Goal: Information Seeking & Learning: Learn about a topic

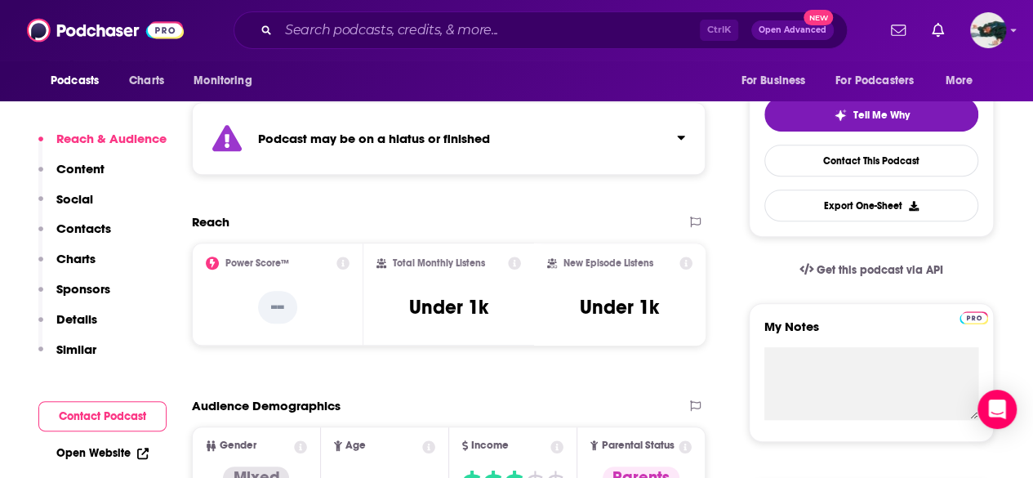
scroll to position [359, 0]
click at [454, 32] on input "Search podcasts, credits, & more..." at bounding box center [490, 30] width 422 height 26
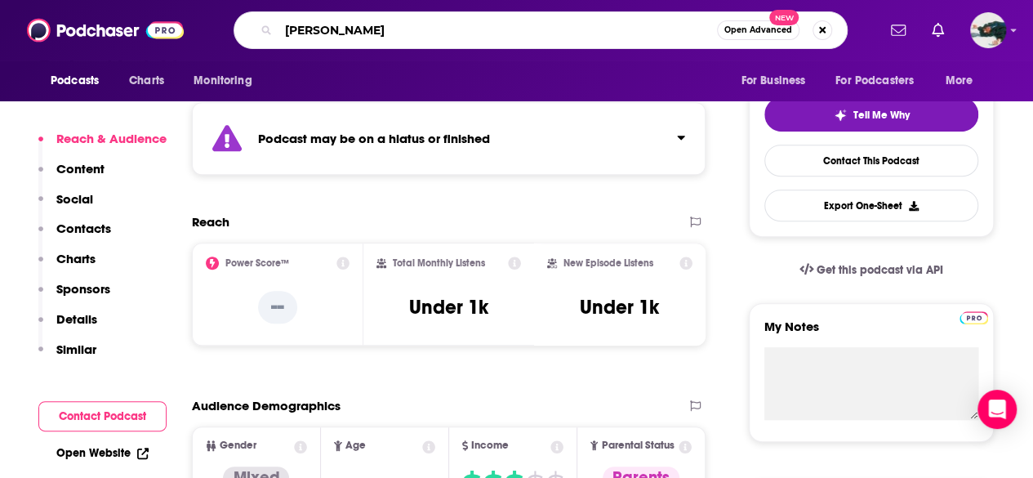
type input "[PERSON_NAME]"
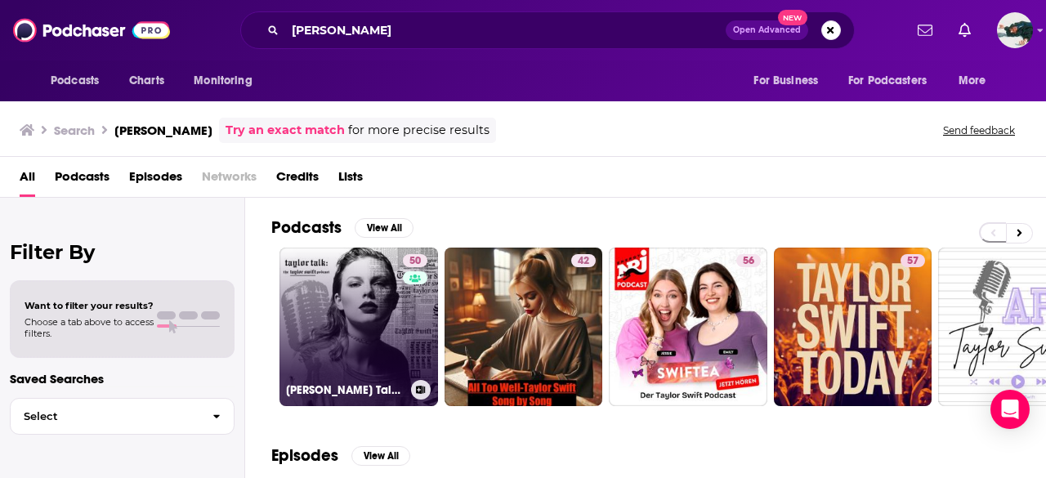
click at [312, 330] on link "50 [PERSON_NAME] Talk: The [PERSON_NAME] Podcast | reputation | 1989 | Red | Sp…" at bounding box center [358, 327] width 158 height 158
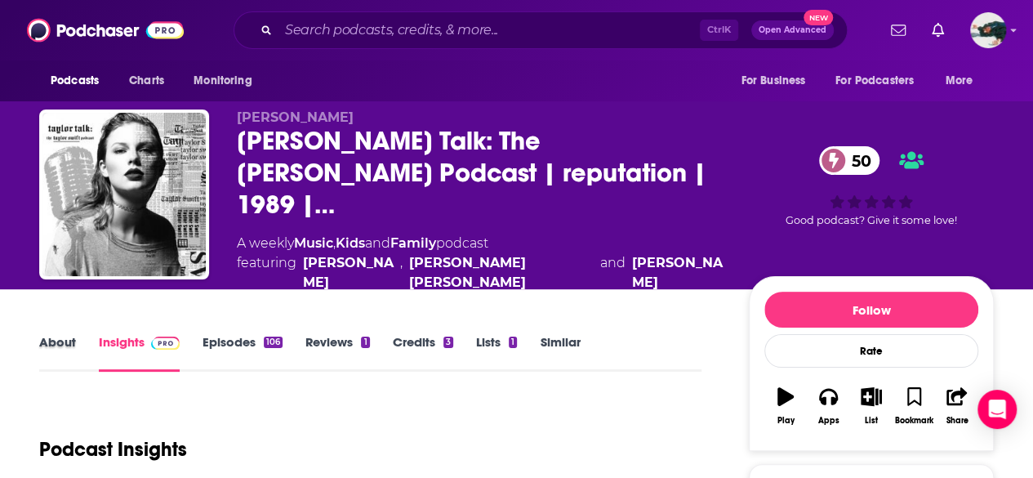
click at [75, 334] on div "About" at bounding box center [69, 353] width 60 height 38
click at [56, 334] on link "About" at bounding box center [57, 353] width 37 height 38
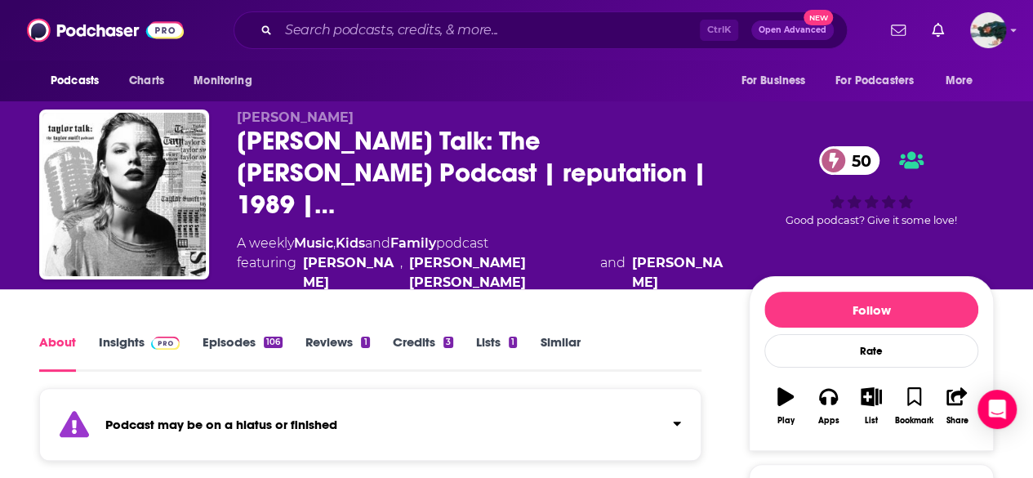
click at [109, 334] on link "Insights" at bounding box center [139, 353] width 81 height 38
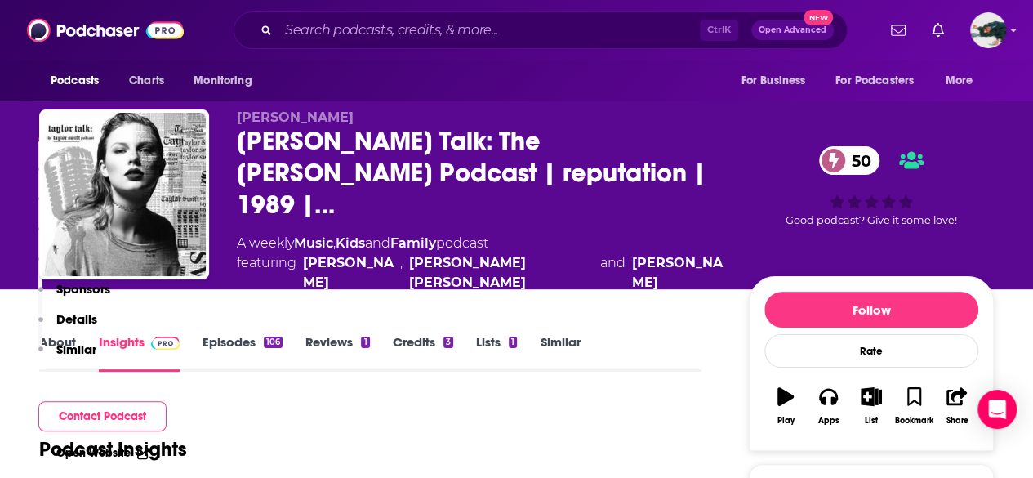
scroll to position [487, 0]
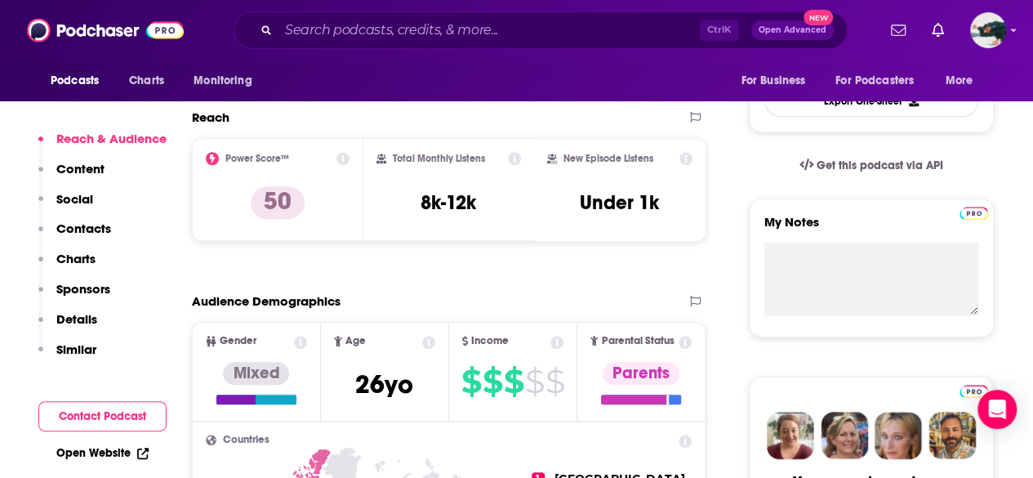
click at [459, 51] on div "Podcasts Charts Monitoring Ctrl K Open Advanced New For Business For Podcasters…" at bounding box center [516, 30] width 1033 height 60
click at [471, 38] on input "Search podcasts, credits, & more..." at bounding box center [490, 30] width 422 height 26
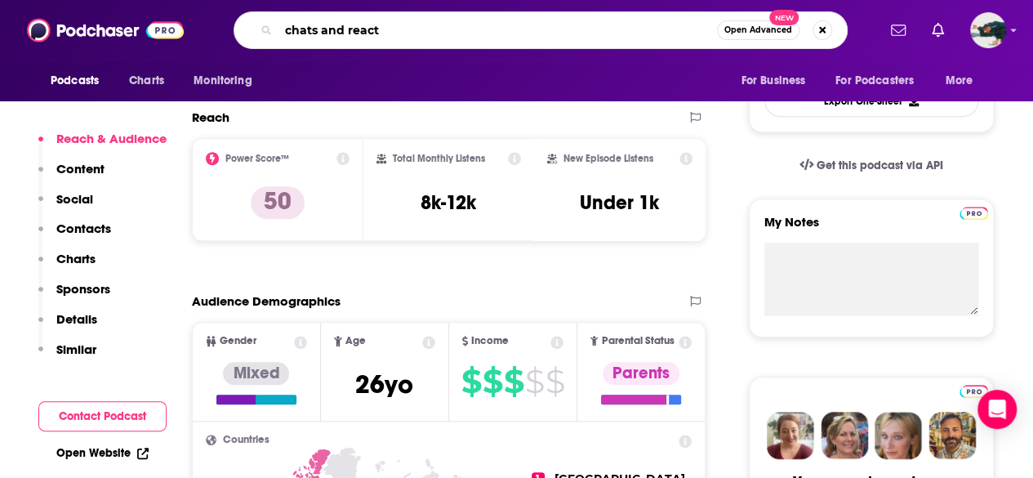
type input "chats and reacts"
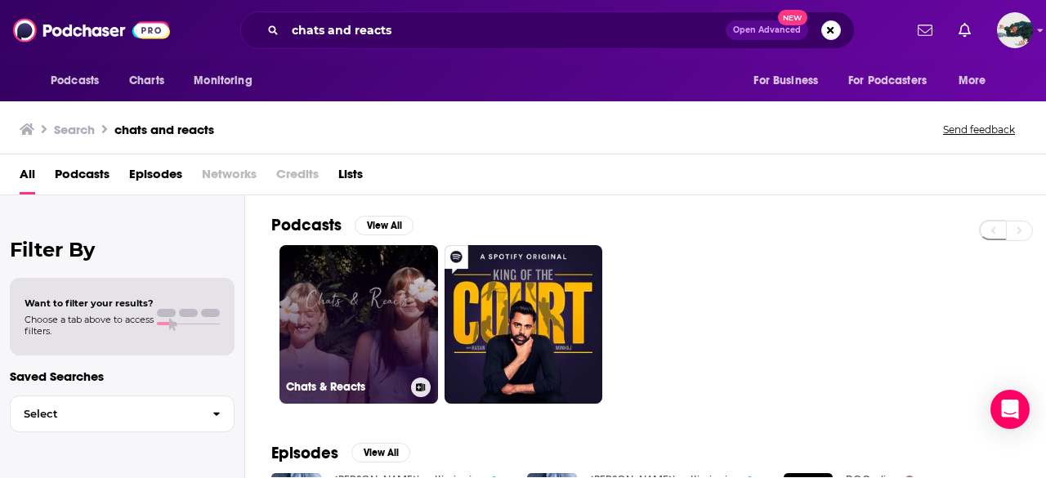
click at [301, 375] on link "Chats & Reacts" at bounding box center [358, 324] width 158 height 158
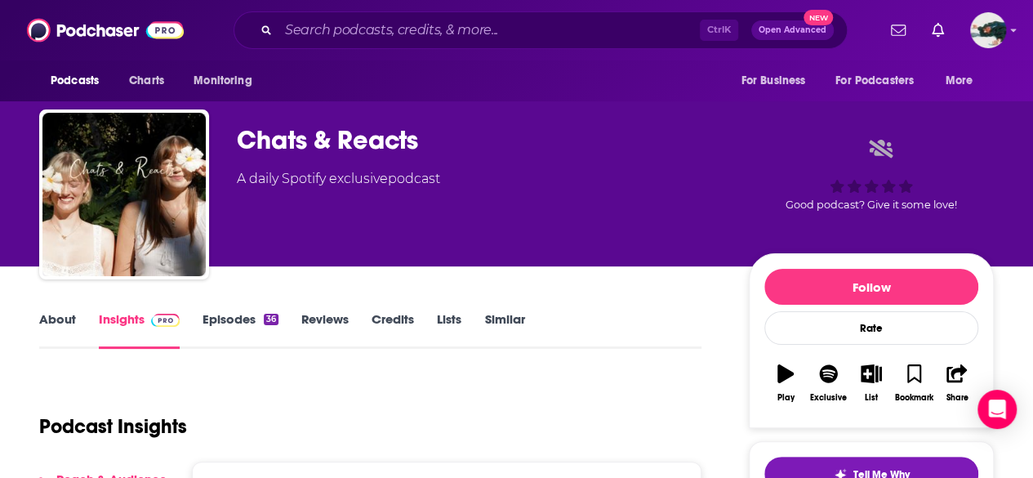
click at [72, 311] on link "About" at bounding box center [57, 330] width 37 height 38
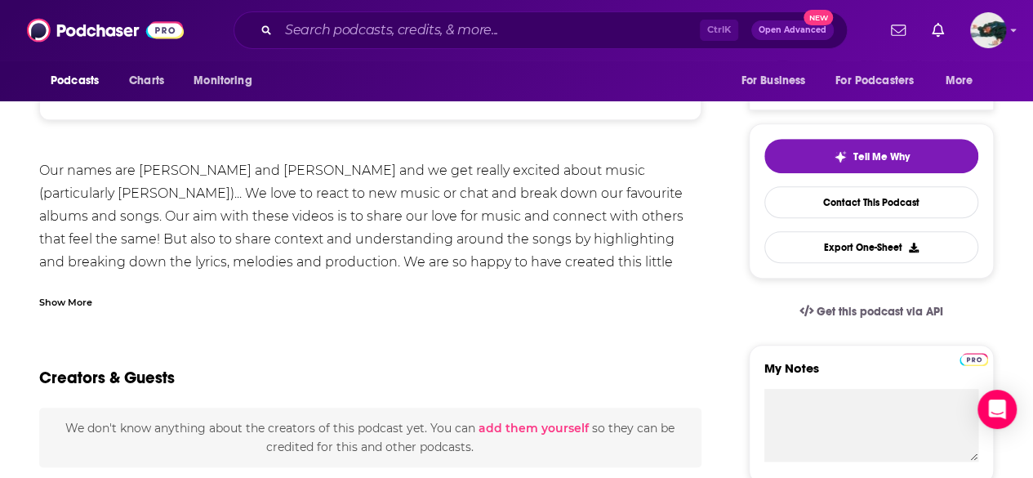
scroll to position [319, 0]
click at [437, 25] on input "Search podcasts, credits, & more..." at bounding box center [490, 30] width 422 height 26
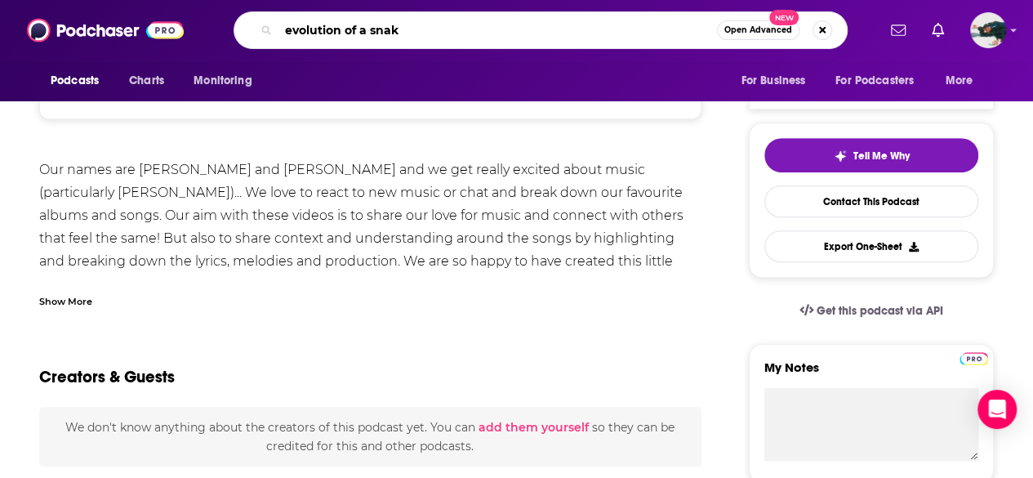
type input "evolution of a snake"
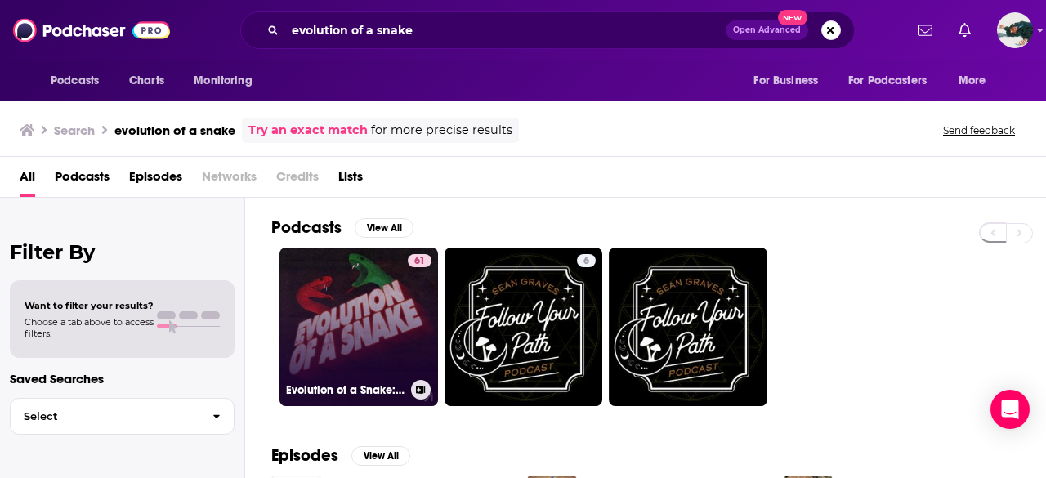
click at [361, 329] on link "61 Evolution of a Snake: The [PERSON_NAME] Fan Podcast" at bounding box center [358, 327] width 158 height 158
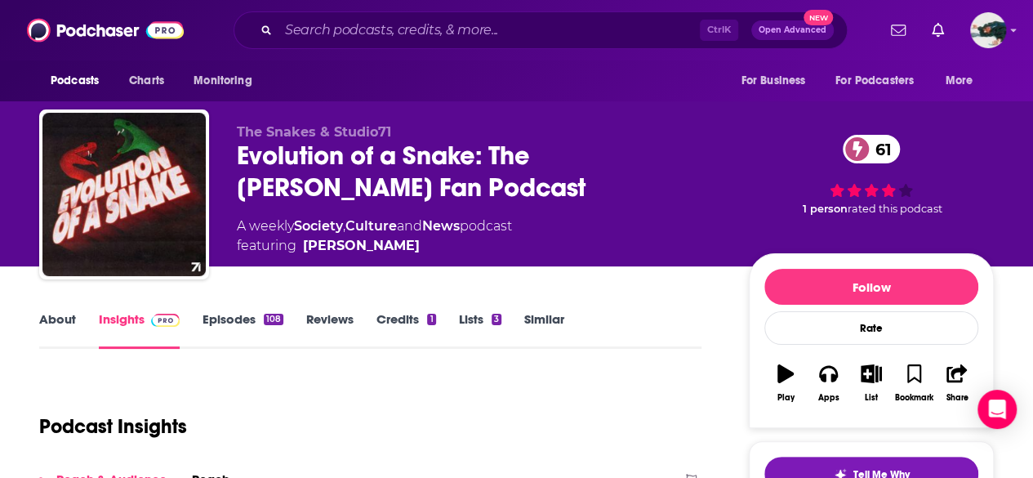
click at [52, 332] on link "About" at bounding box center [57, 330] width 37 height 38
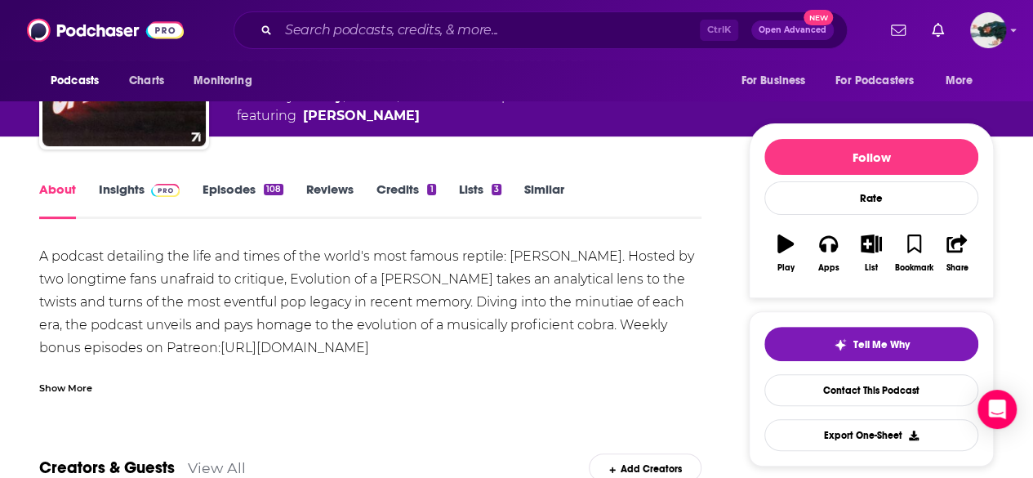
scroll to position [239, 0]
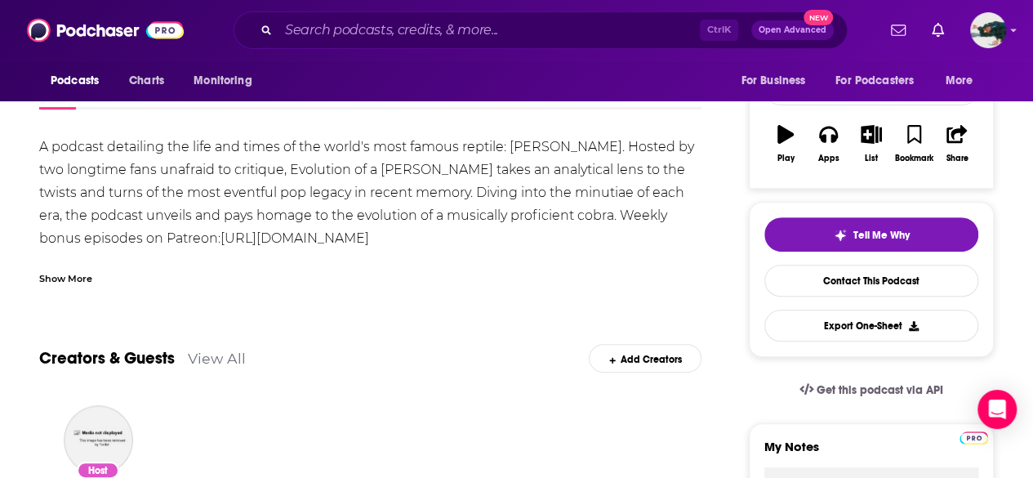
click at [75, 277] on div "Show More" at bounding box center [65, 278] width 53 height 16
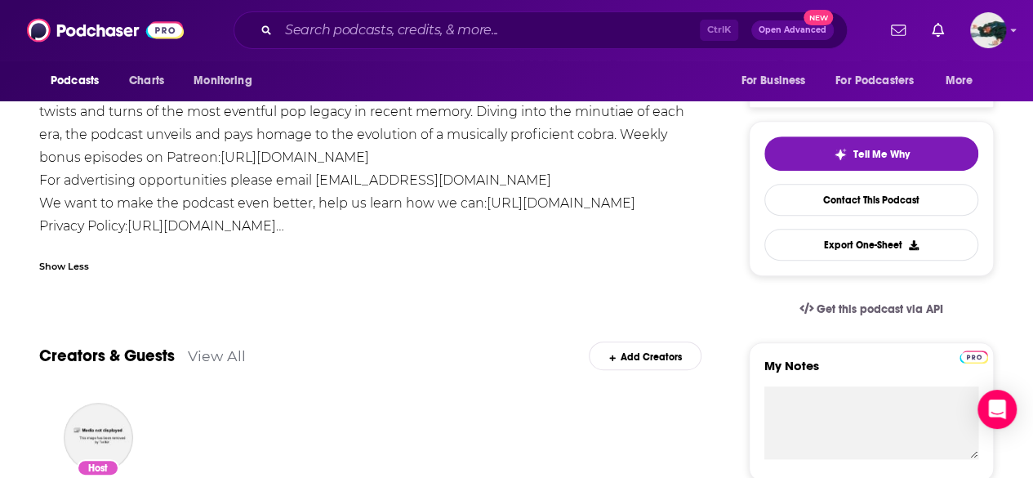
scroll to position [0, 0]
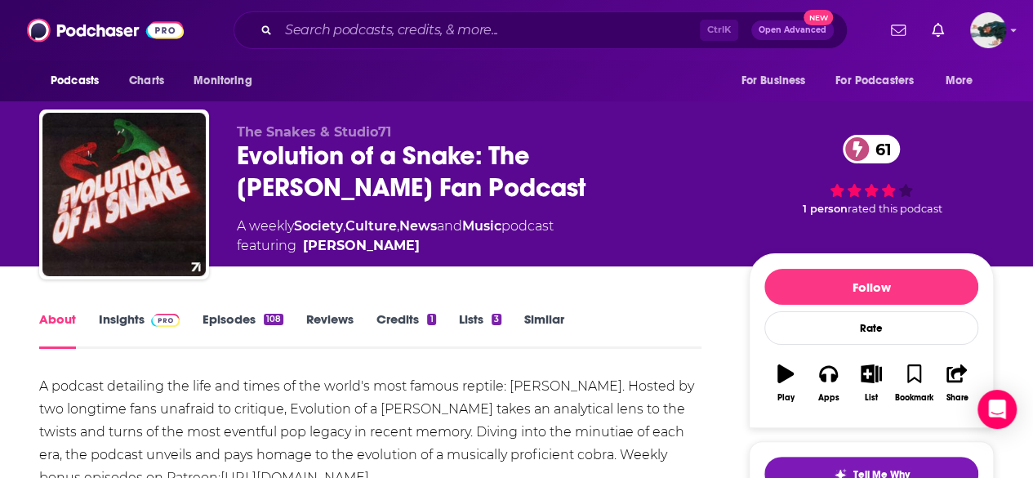
click at [136, 334] on link "Insights" at bounding box center [139, 330] width 81 height 38
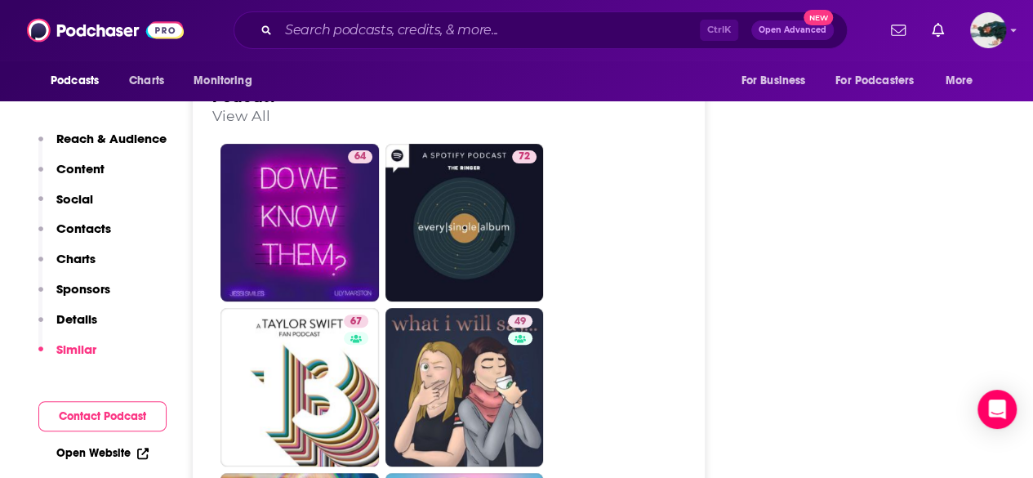
scroll to position [3317, 0]
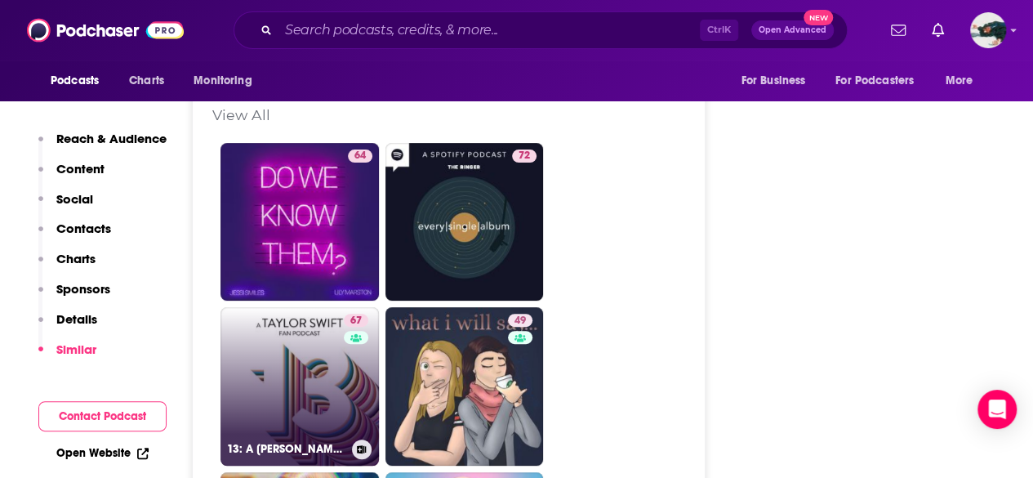
click at [273, 307] on link "67 13: A [PERSON_NAME] Fan Podcast" at bounding box center [300, 386] width 158 height 158
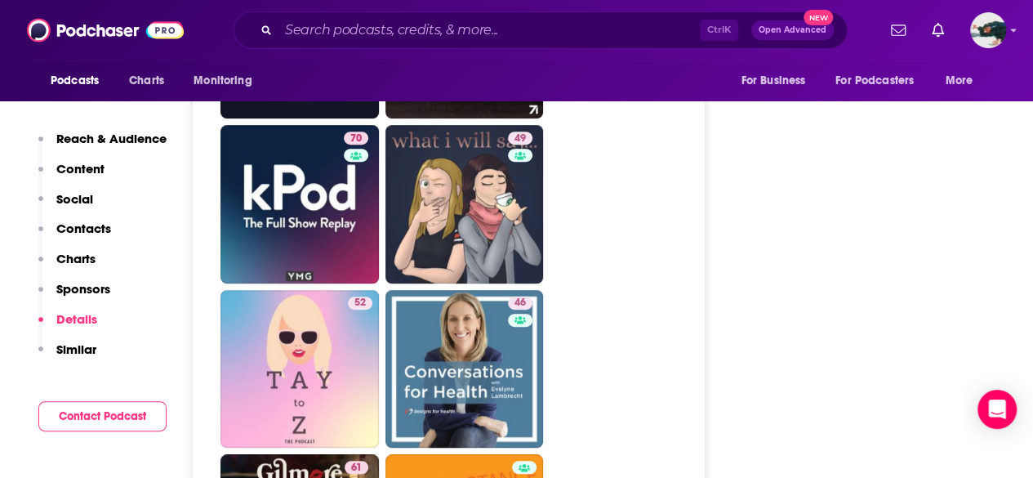
scroll to position [3448, 0]
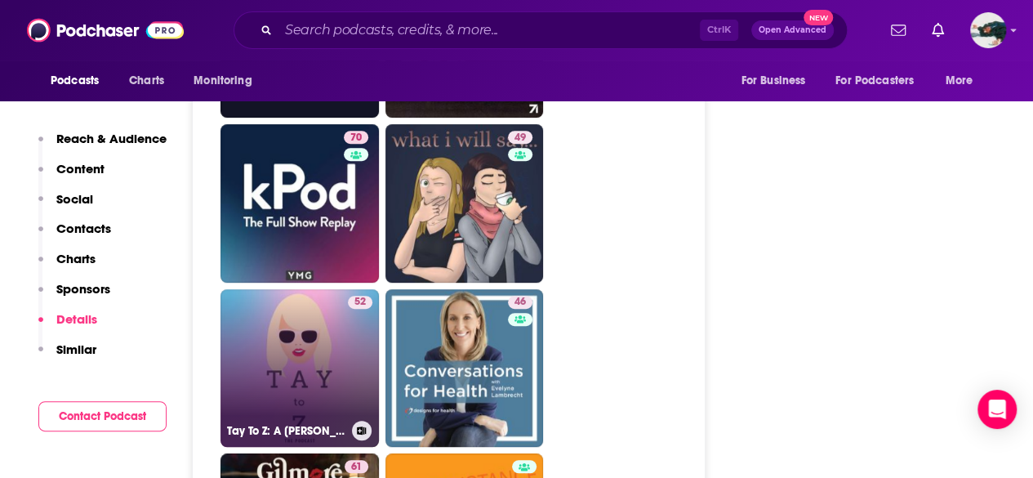
click at [271, 289] on link "52 Tay To Z: A [PERSON_NAME] Podcast" at bounding box center [300, 368] width 158 height 158
type input "[URL][DOMAIN_NAME][PERSON_NAME]"
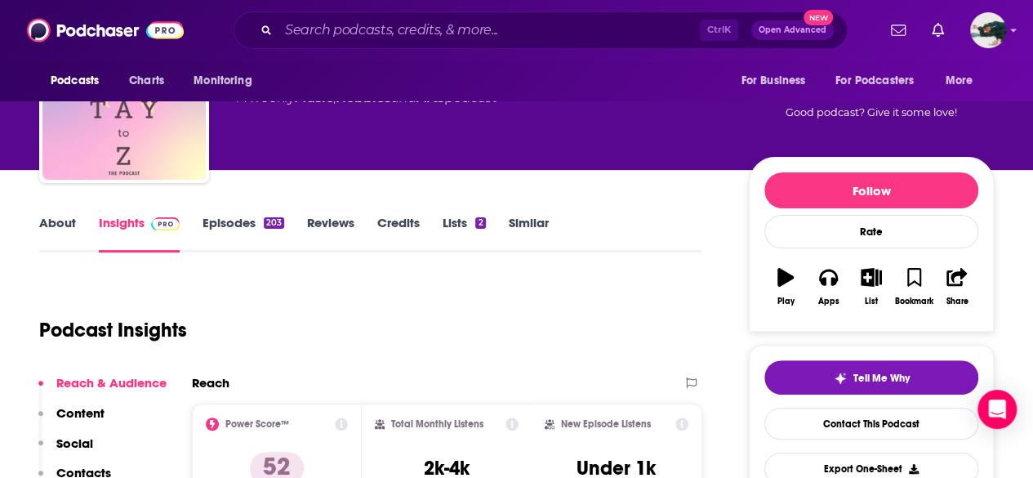
scroll to position [66, 0]
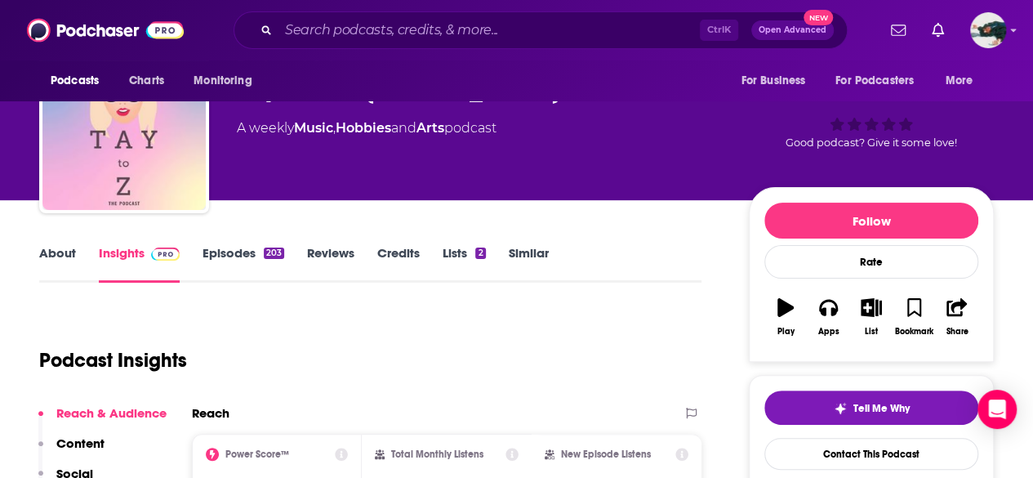
click at [47, 250] on link "About" at bounding box center [57, 264] width 37 height 38
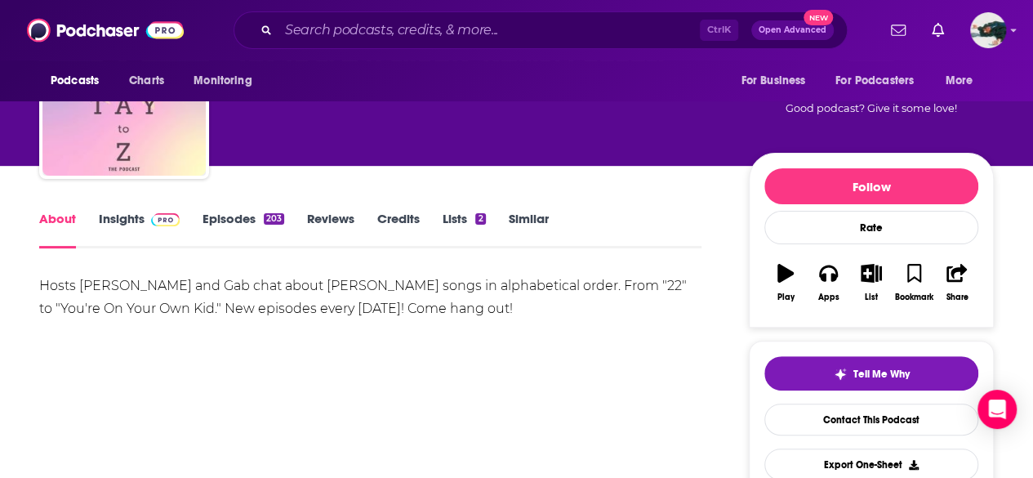
scroll to position [146, 0]
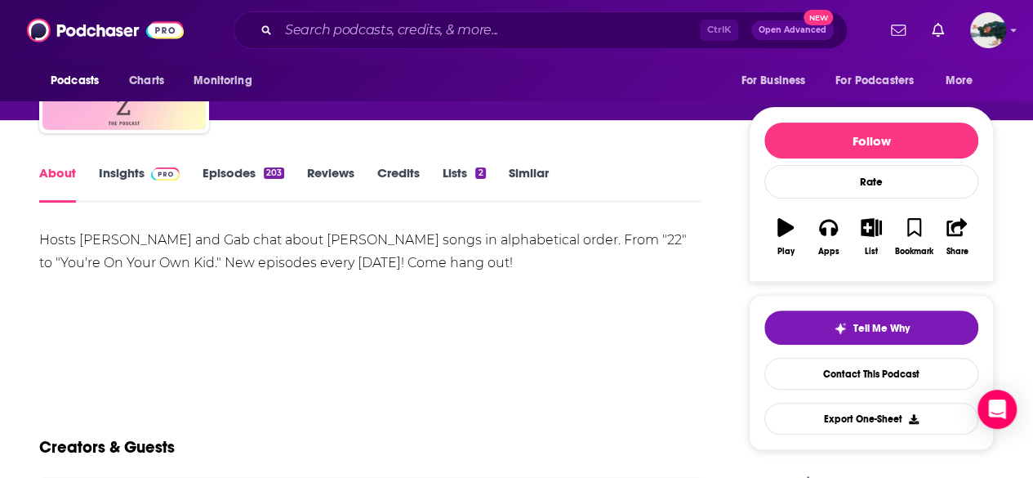
click at [114, 167] on link "Insights" at bounding box center [139, 184] width 81 height 38
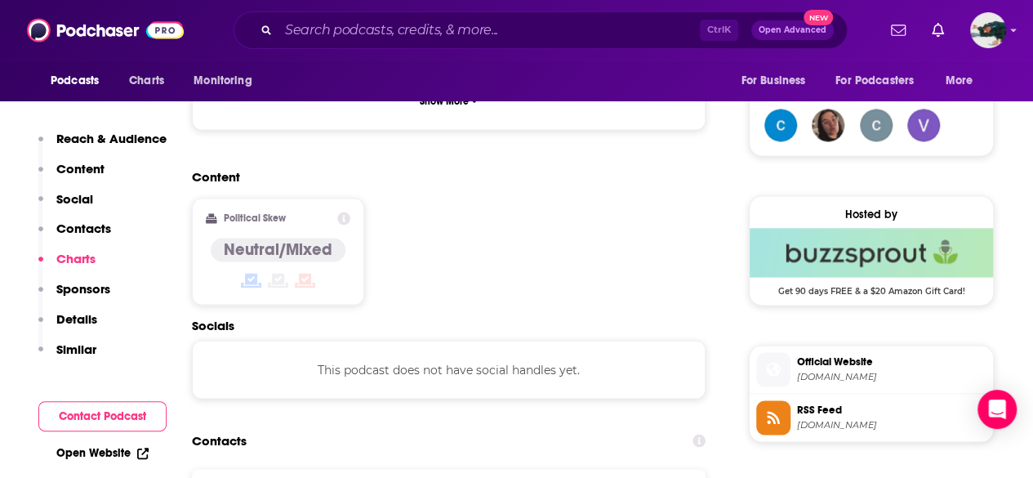
scroll to position [913, 0]
